Goal: Find specific page/section: Find specific page/section

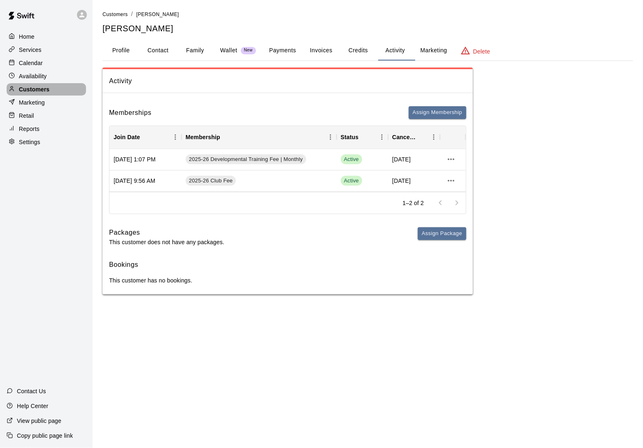
click at [38, 87] on p "Customers" at bounding box center [34, 89] width 30 height 8
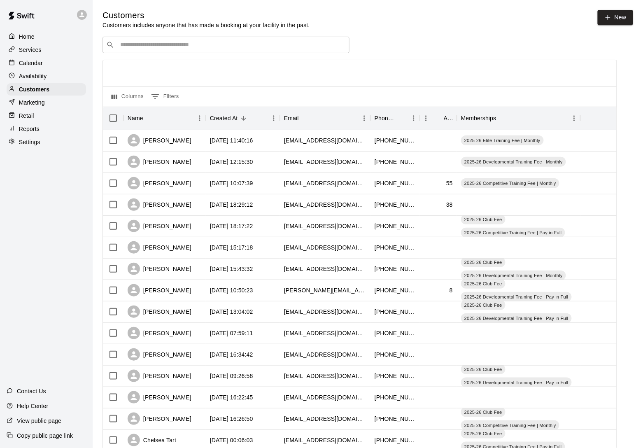
click at [159, 45] on input "Search customers by name or email" at bounding box center [232, 45] width 228 height 8
type input "*"
type input "******"
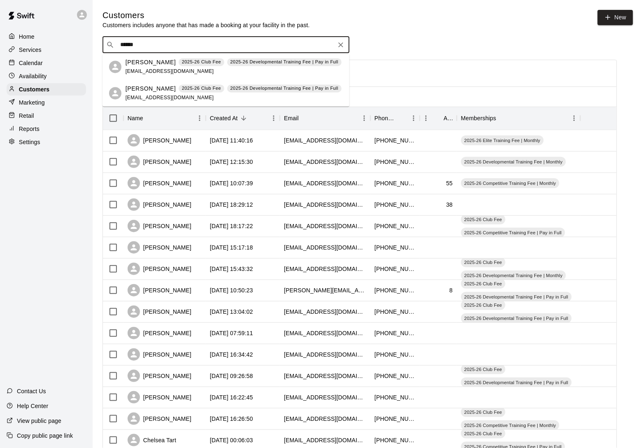
click at [147, 90] on p "[PERSON_NAME]" at bounding box center [151, 88] width 50 height 9
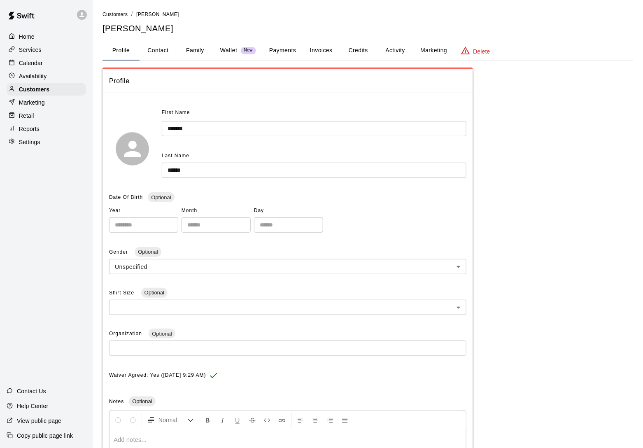
click at [325, 47] on button "Invoices" at bounding box center [321, 51] width 37 height 20
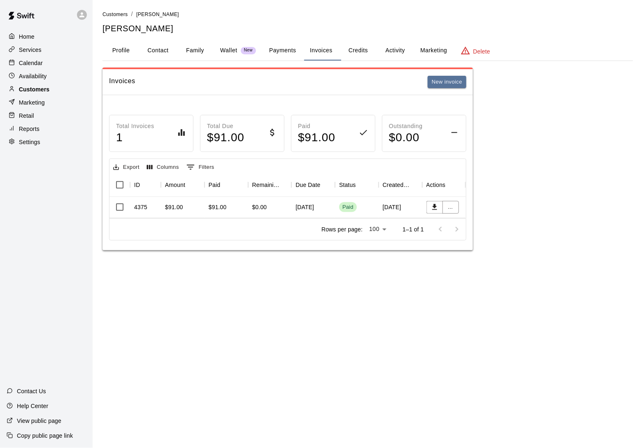
click at [64, 84] on div "Customers" at bounding box center [46, 89] width 79 height 12
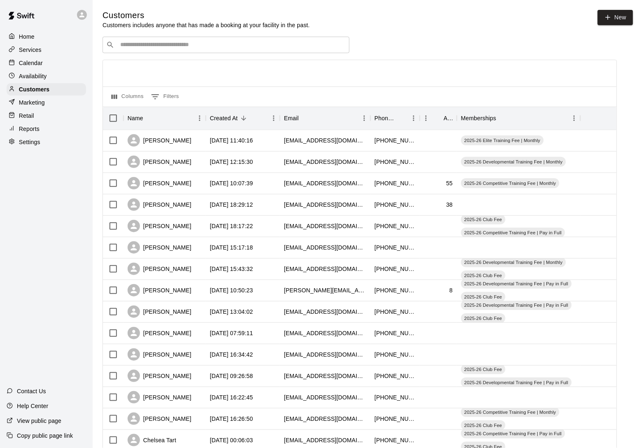
click at [149, 47] on input "Search customers by name or email" at bounding box center [232, 45] width 228 height 8
type input "******"
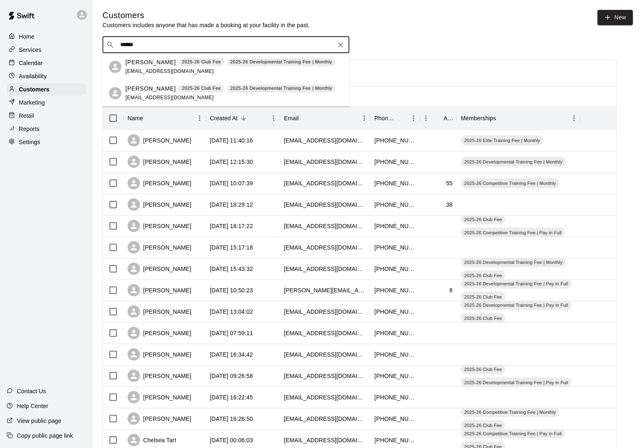
click at [146, 68] on span "[EMAIL_ADDRESS][DOMAIN_NAME]" at bounding box center [170, 71] width 89 height 6
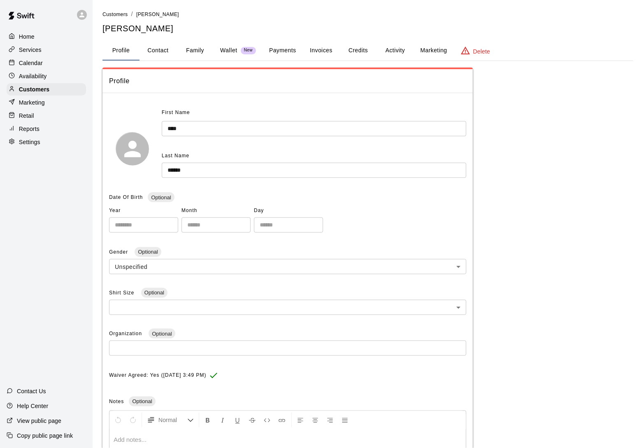
click at [325, 57] on button "Invoices" at bounding box center [321, 51] width 37 height 20
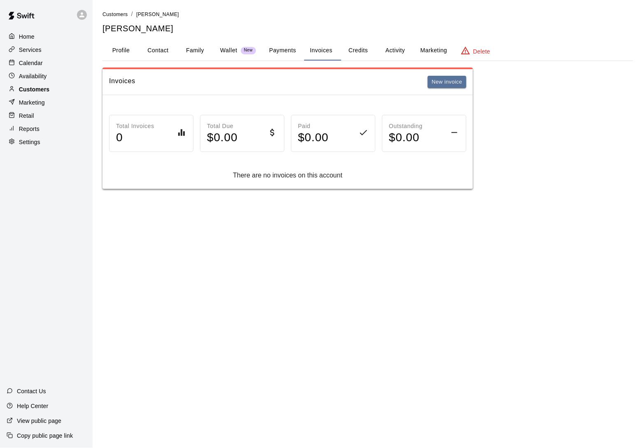
click at [54, 83] on div "Customers" at bounding box center [46, 89] width 79 height 12
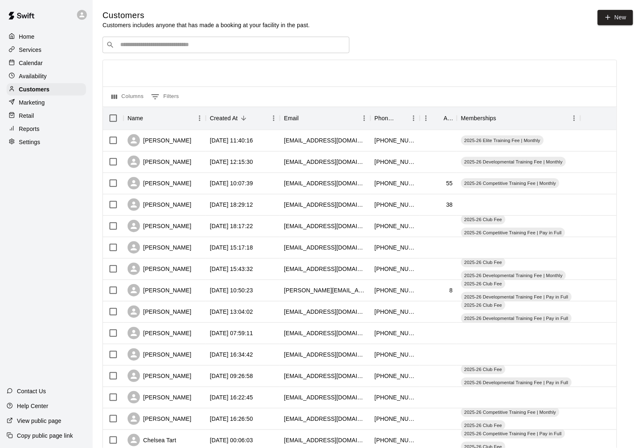
click at [130, 43] on input "Search customers by name or email" at bounding box center [232, 45] width 228 height 8
type input "******"
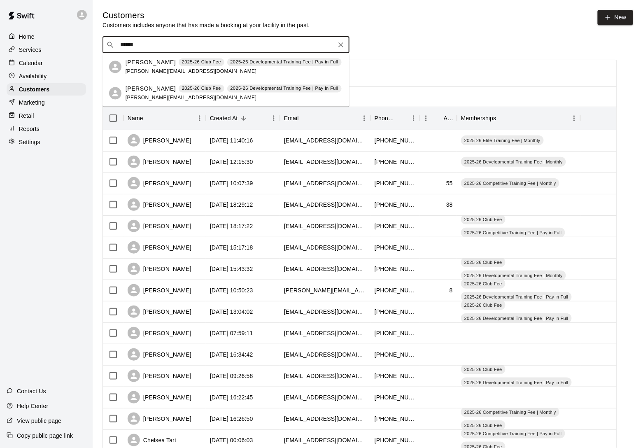
click at [133, 63] on p "[PERSON_NAME]" at bounding box center [151, 62] width 50 height 9
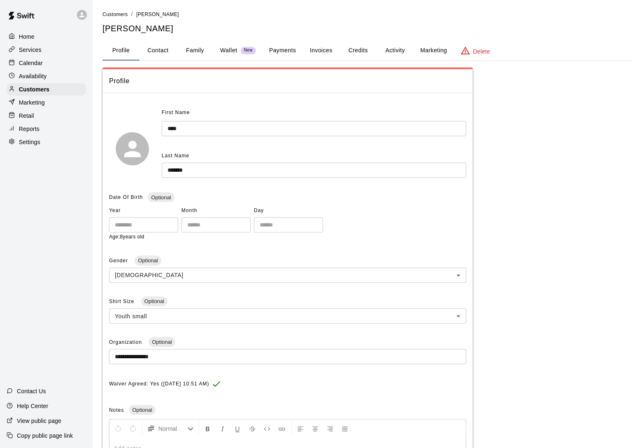
click at [297, 53] on button "Payments" at bounding box center [283, 51] width 40 height 20
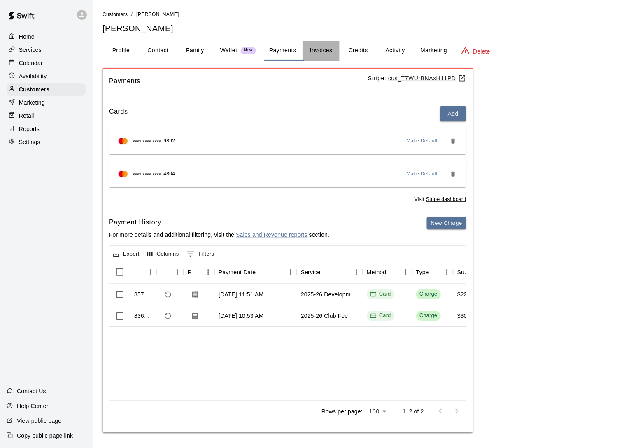
click at [317, 54] on button "Invoices" at bounding box center [321, 51] width 37 height 20
